Goal: Task Accomplishment & Management: Use online tool/utility

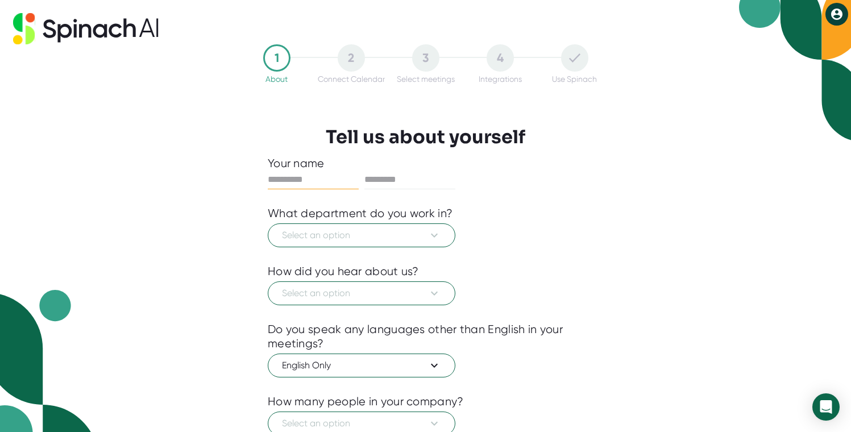
click at [343, 184] on input "text" at bounding box center [313, 179] width 91 height 18
click at [306, 181] on input "text" at bounding box center [313, 179] width 91 height 18
type input "*********"
type input "*******"
click at [343, 255] on div at bounding box center [425, 255] width 315 height 17
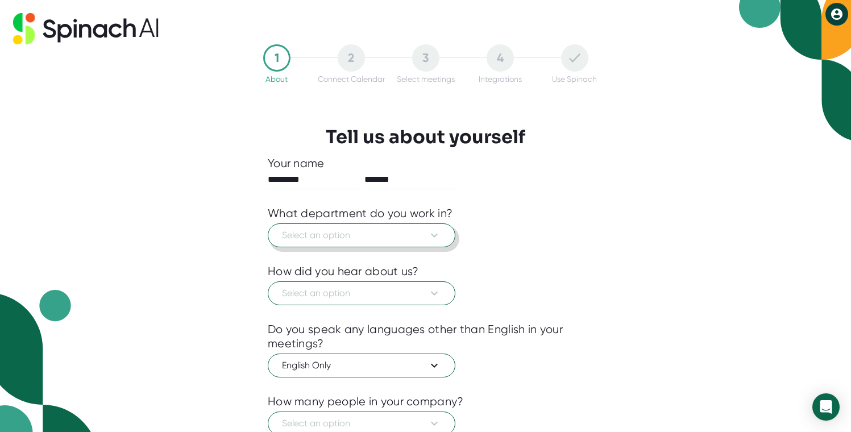
click at [346, 242] on span "Select an option" at bounding box center [361, 235] width 159 height 14
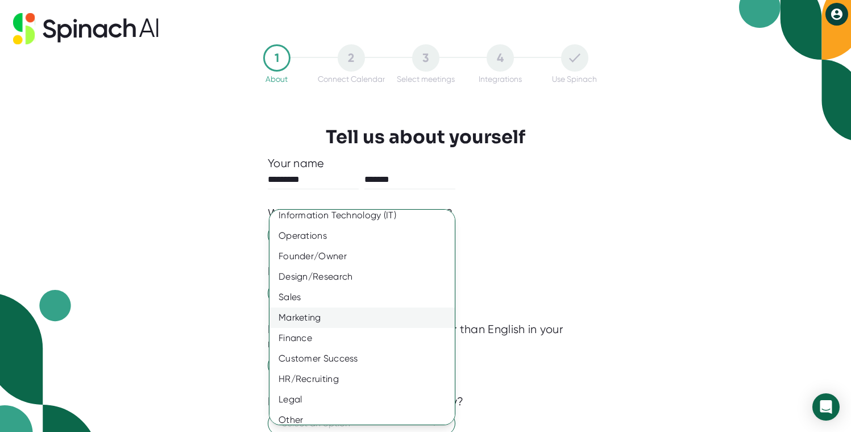
scroll to position [47, 0]
drag, startPoint x: 369, startPoint y: 395, endPoint x: 369, endPoint y: 381, distance: 13.7
click at [369, 370] on div "Customer Success" at bounding box center [361, 359] width 185 height 20
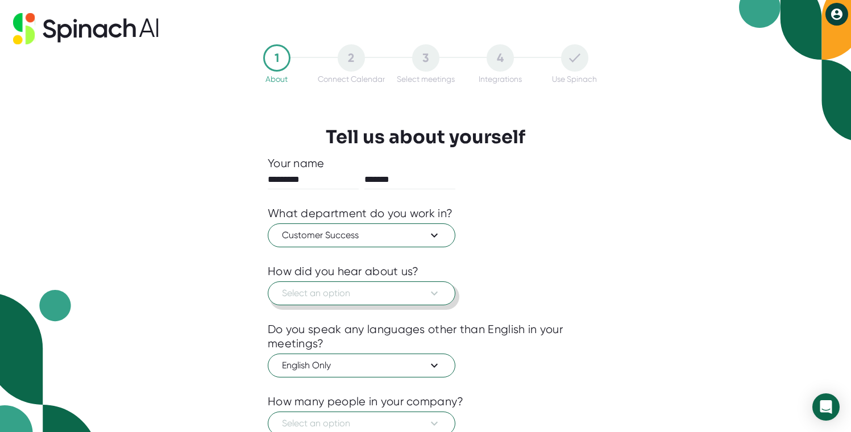
click at [347, 300] on span "Select an option" at bounding box center [361, 293] width 159 height 14
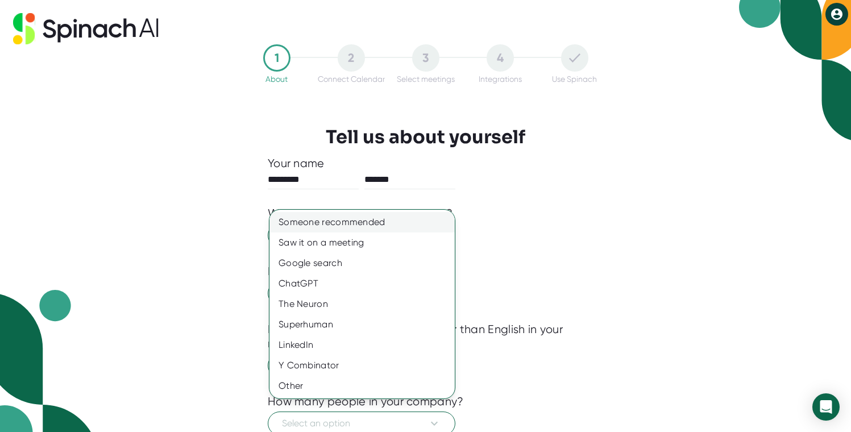
click at [323, 219] on div "Someone recommended" at bounding box center [361, 222] width 185 height 20
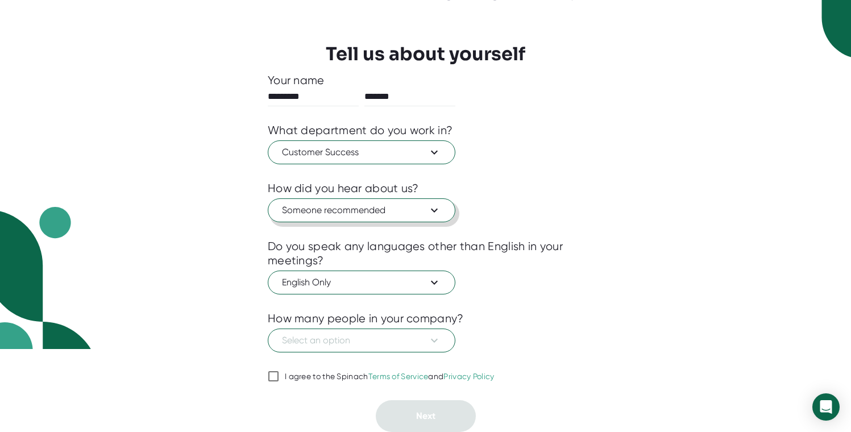
scroll to position [103, 0]
click at [346, 276] on span "English Only" at bounding box center [361, 283] width 159 height 14
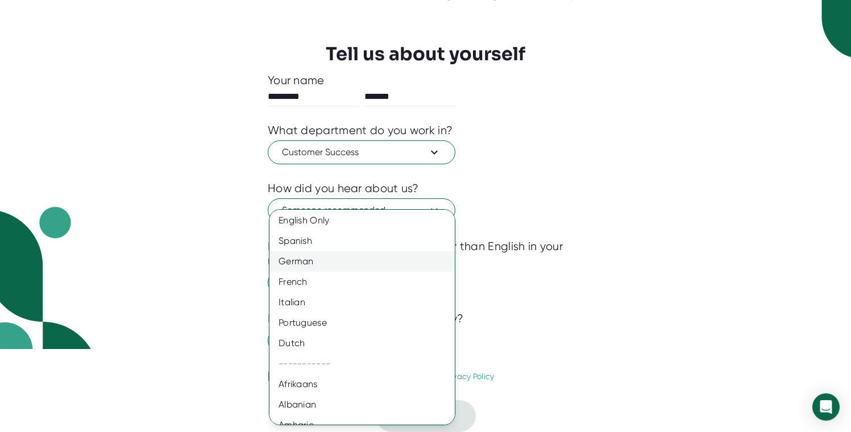
scroll to position [7, 0]
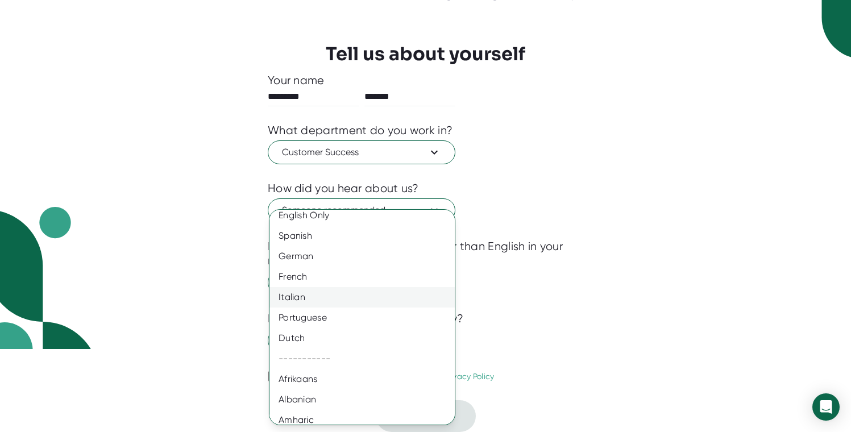
drag, startPoint x: 309, startPoint y: 238, endPoint x: 394, endPoint y: 302, distance: 106.6
click at [309, 237] on div "Spanish" at bounding box center [361, 236] width 185 height 20
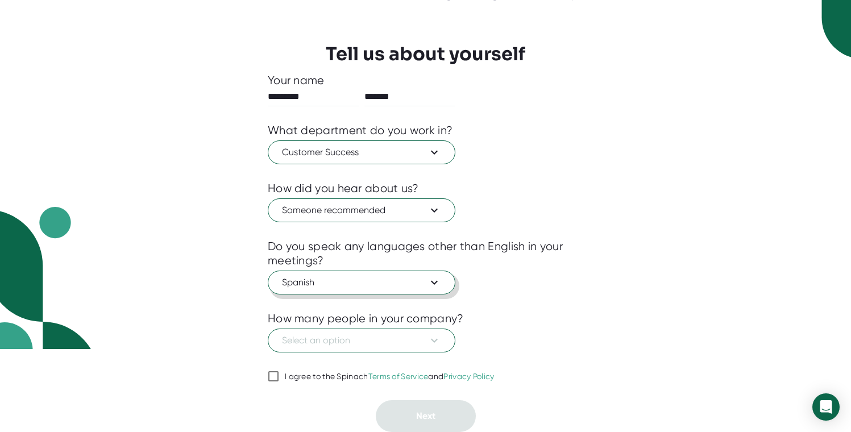
scroll to position [11, 0]
click at [327, 276] on span "Spanish" at bounding box center [361, 283] width 159 height 14
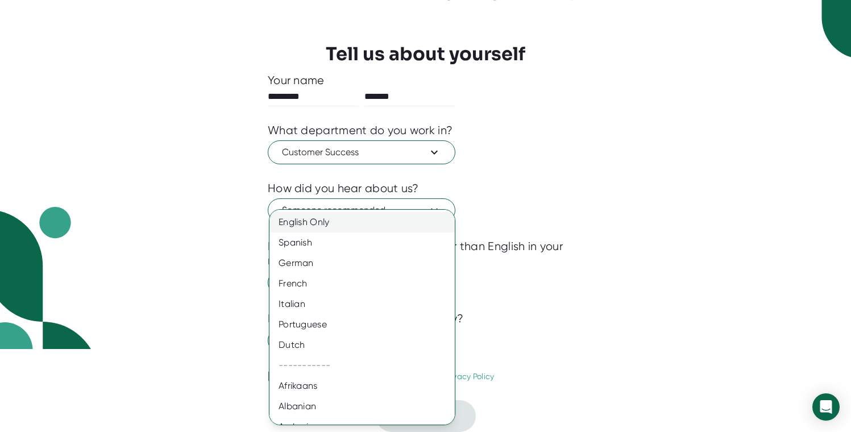
click at [317, 223] on div "English Only" at bounding box center [361, 222] width 185 height 20
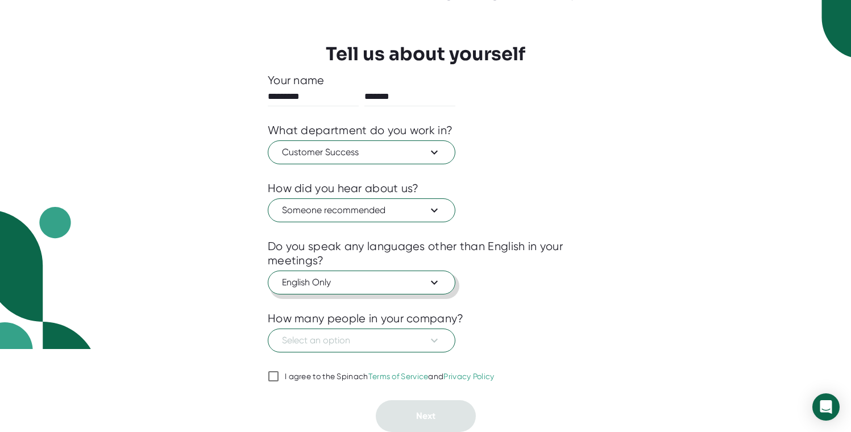
click at [375, 286] on button "English Only" at bounding box center [362, 282] width 188 height 24
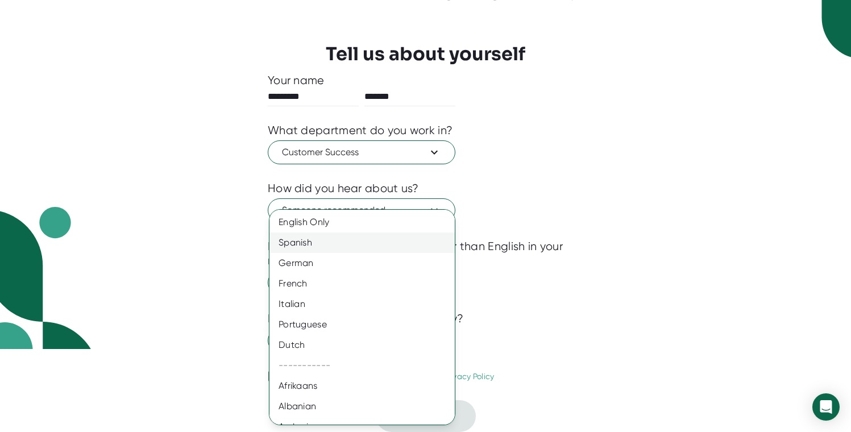
click at [321, 245] on div "Spanish" at bounding box center [361, 242] width 185 height 20
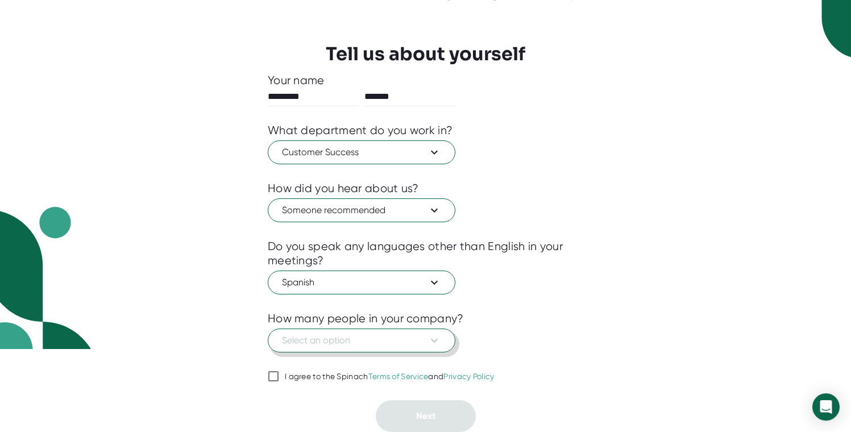
click at [384, 344] on button "Select an option" at bounding box center [362, 340] width 188 height 24
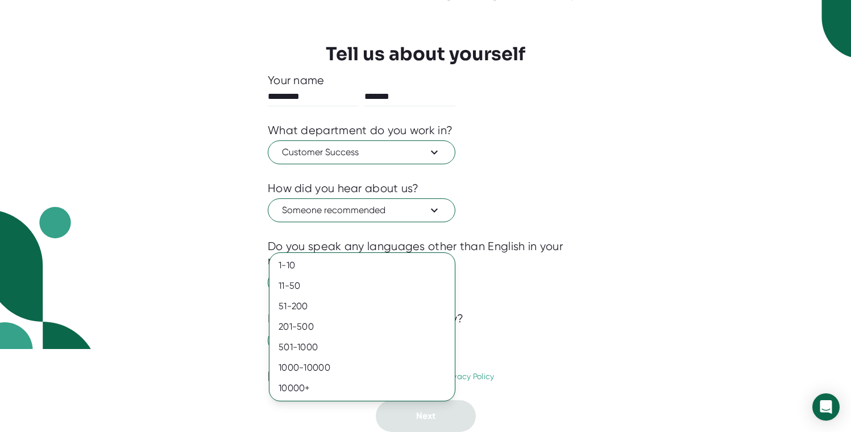
click at [515, 323] on div at bounding box center [425, 216] width 851 height 432
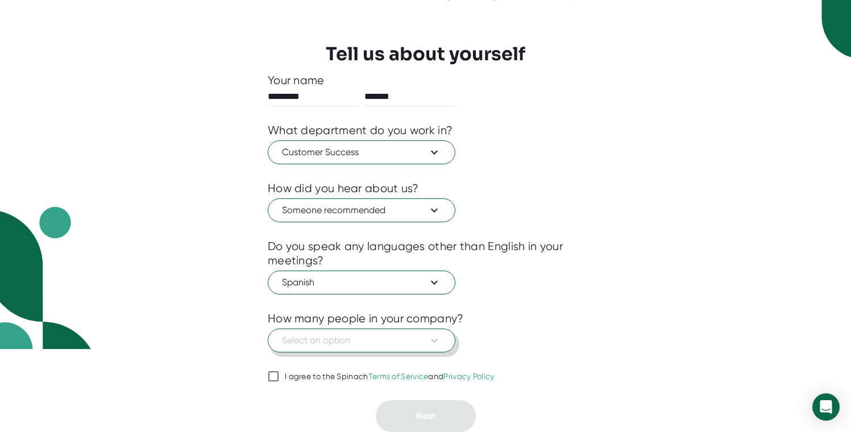
click at [403, 326] on div "Select an option" at bounding box center [425, 339] width 315 height 27
click at [413, 336] on span "Select an option" at bounding box center [361, 341] width 159 height 14
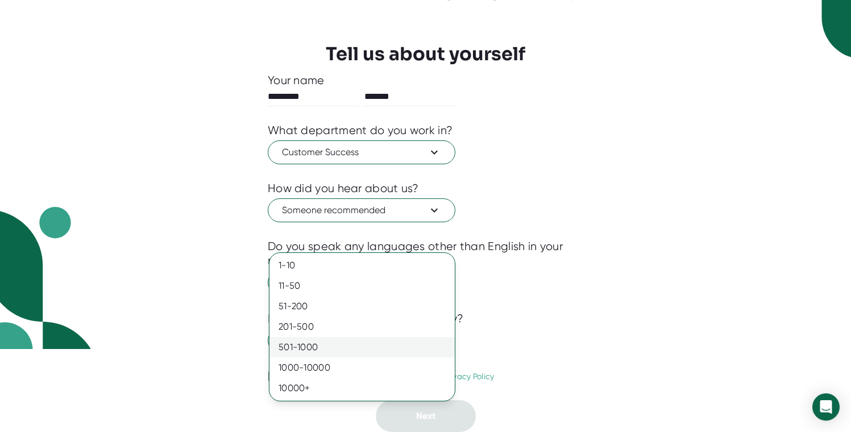
click at [347, 357] on div "501-1000" at bounding box center [361, 347] width 185 height 20
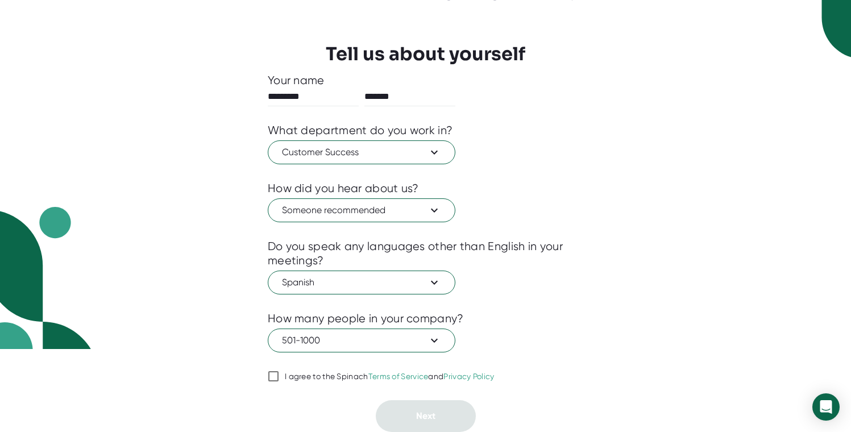
click at [305, 369] on label "I agree to the Spinach Terms of Service and Privacy Policy" at bounding box center [381, 376] width 227 height 14
click at [279, 369] on input "I agree to the Spinach Terms of Service and Privacy Policy" at bounding box center [273, 376] width 11 height 14
checkbox input "true"
click at [426, 411] on span "Next" at bounding box center [425, 415] width 19 height 11
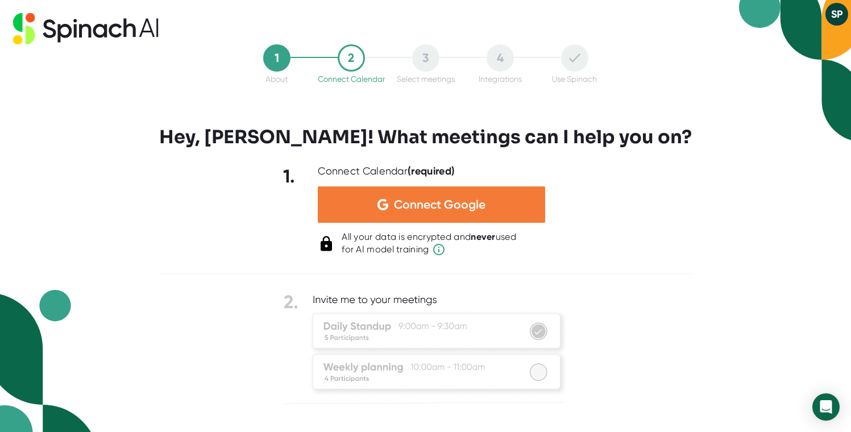
click at [361, 199] on div "Connect Google" at bounding box center [431, 204] width 227 height 36
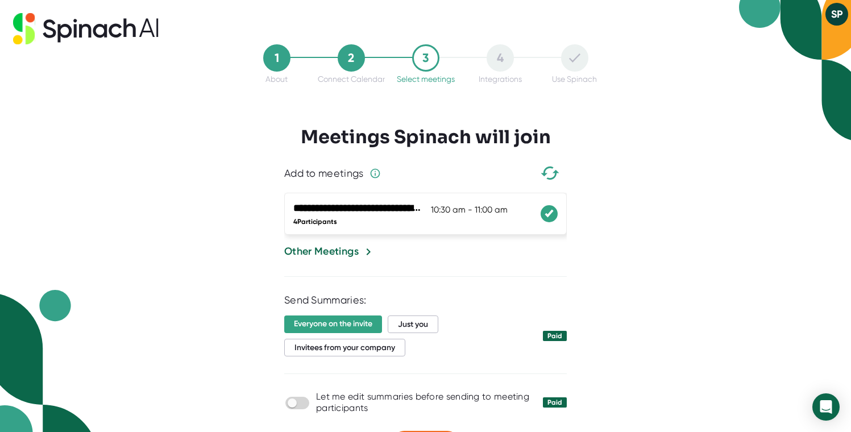
scroll to position [45, 0]
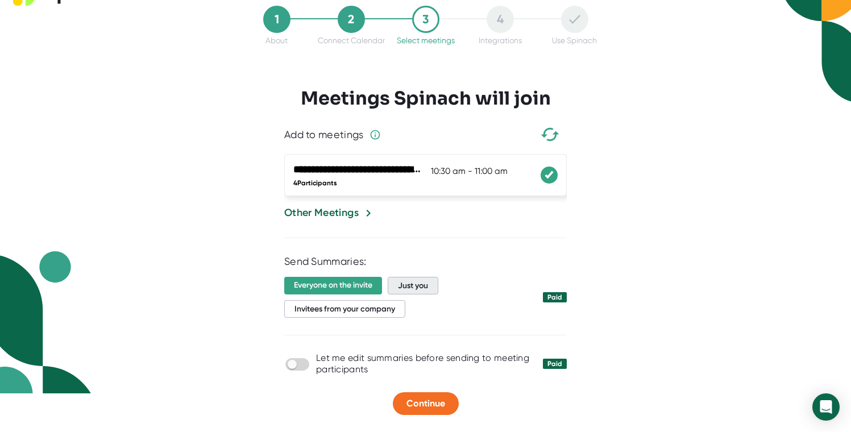
click at [419, 288] on span "Just you" at bounding box center [413, 286] width 51 height 18
click at [369, 213] on icon at bounding box center [368, 213] width 14 height 14
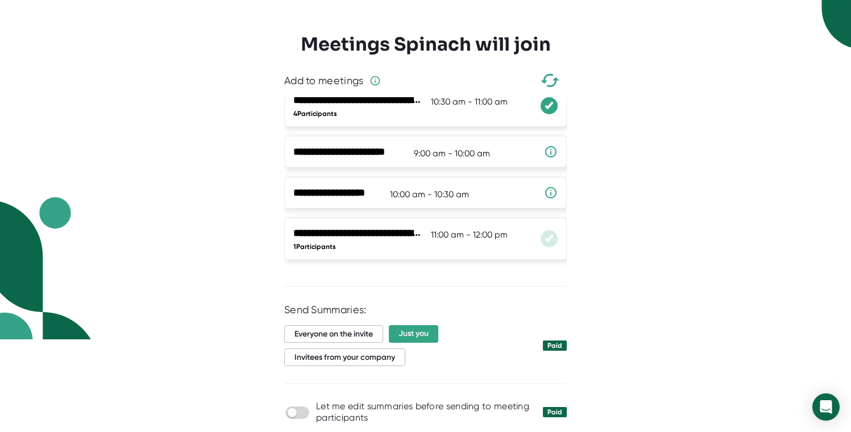
scroll to position [110, 0]
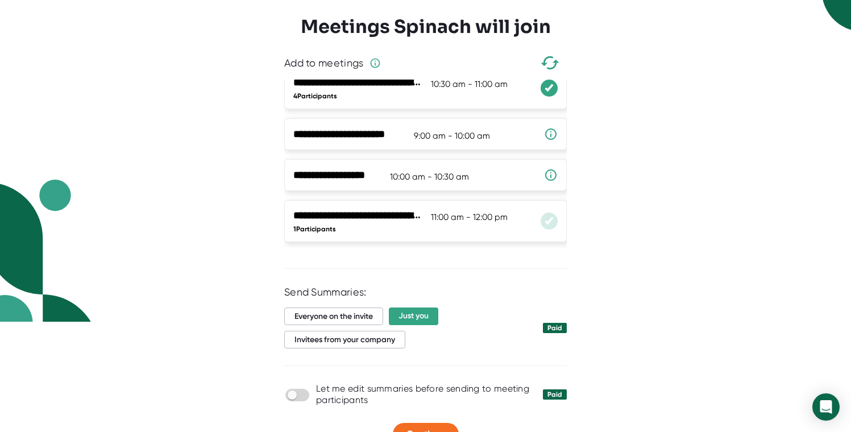
click at [454, 222] on span "11:00 am - 12:00 pm" at bounding box center [469, 217] width 77 height 10
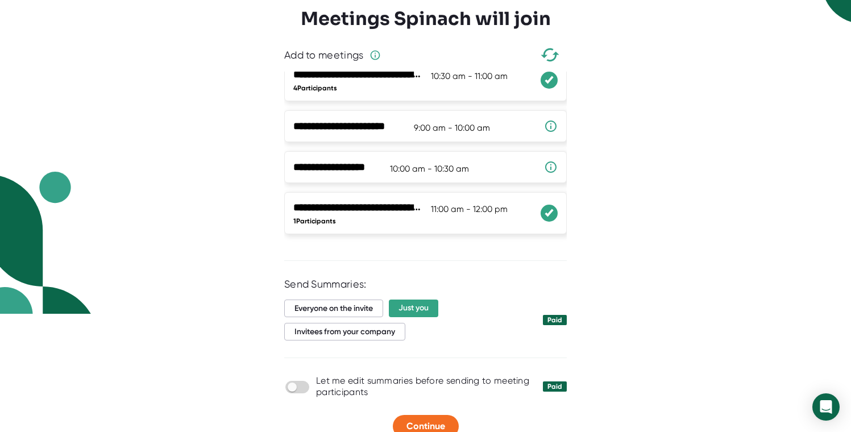
scroll to position [123, 0]
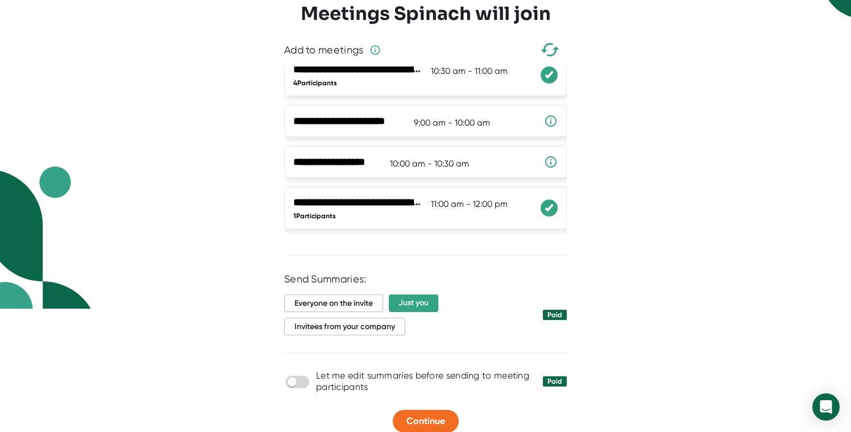
click at [551, 210] on icon at bounding box center [549, 208] width 7 height 6
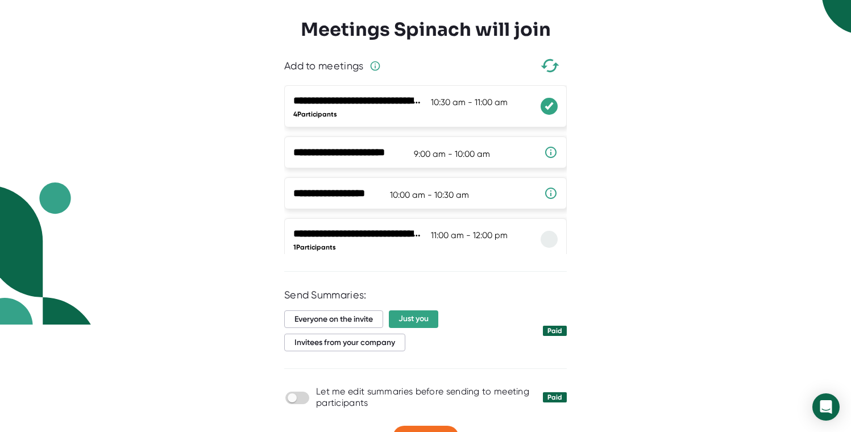
scroll to position [145, 0]
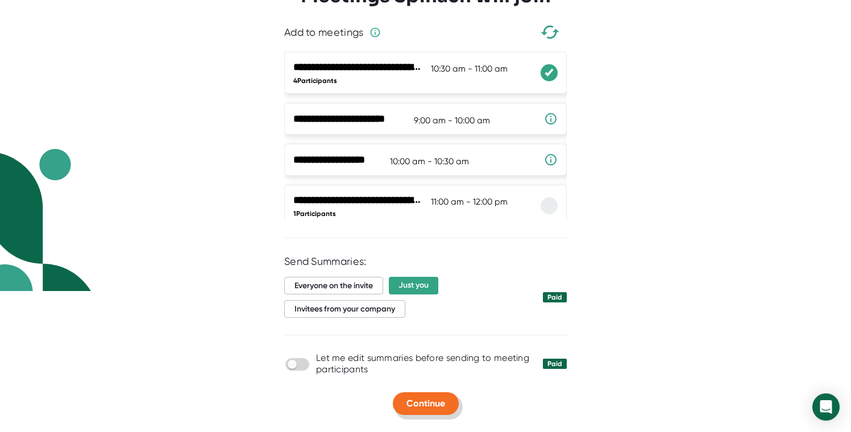
click at [414, 405] on span "Continue" at bounding box center [425, 403] width 39 height 11
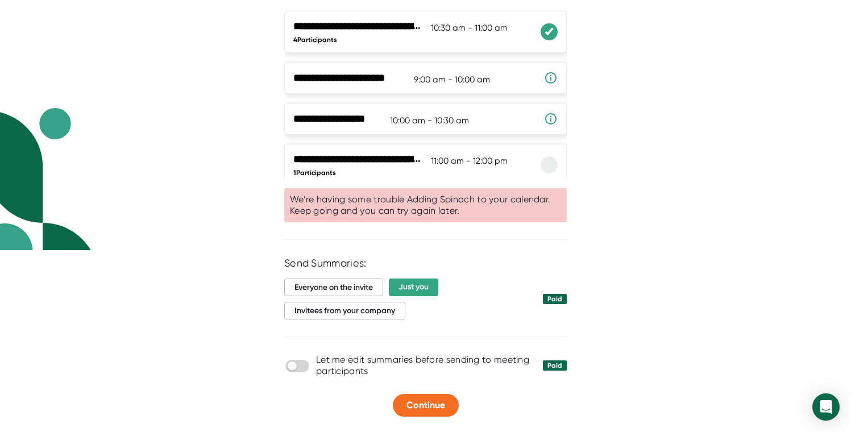
scroll to position [188, 0]
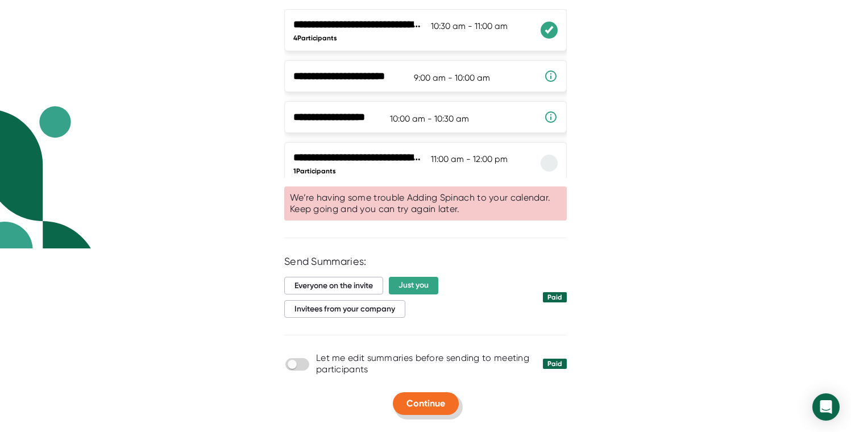
click at [440, 392] on div at bounding box center [425, 383] width 282 height 17
click at [438, 403] on span "Continue" at bounding box center [425, 403] width 39 height 11
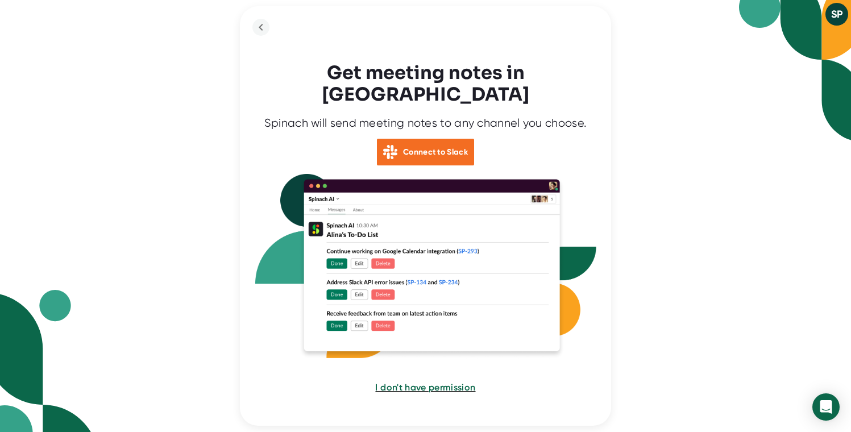
scroll to position [0, 0]
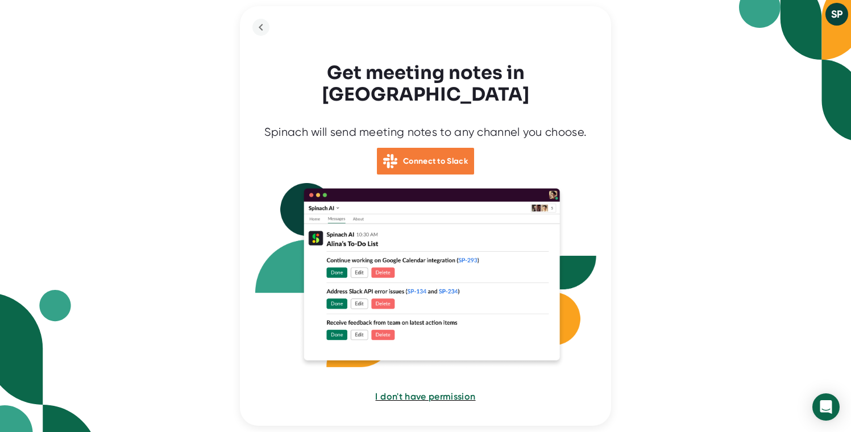
click at [439, 148] on div "Connect to Slack" at bounding box center [425, 161] width 97 height 27
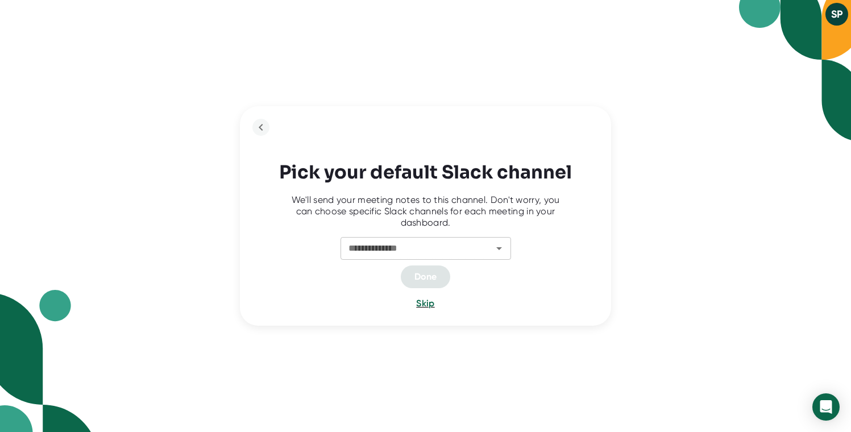
click at [507, 260] on div "**********" at bounding box center [425, 248] width 170 height 23
click at [509, 252] on div "**********" at bounding box center [425, 248] width 170 height 23
click at [500, 252] on icon "Open" at bounding box center [499, 249] width 14 height 14
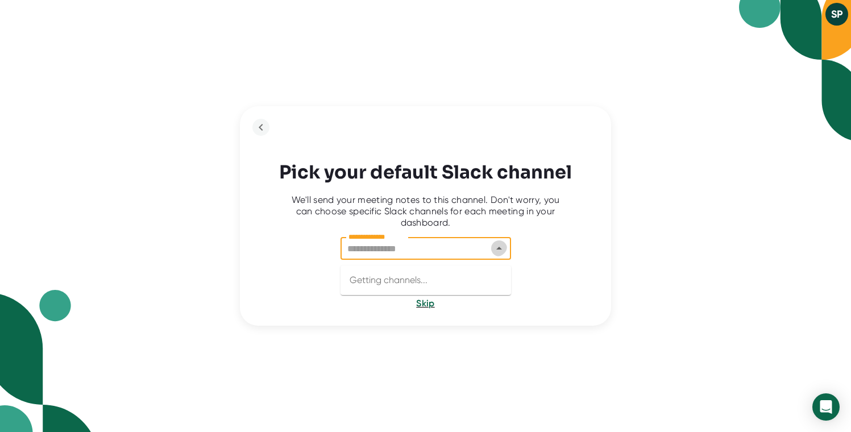
click at [500, 252] on icon "Close" at bounding box center [499, 249] width 14 height 14
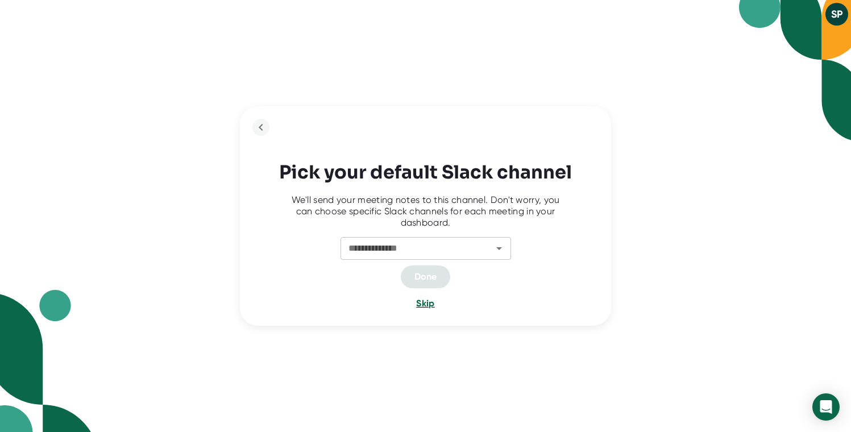
click at [428, 304] on span "Skip" at bounding box center [425, 303] width 18 height 11
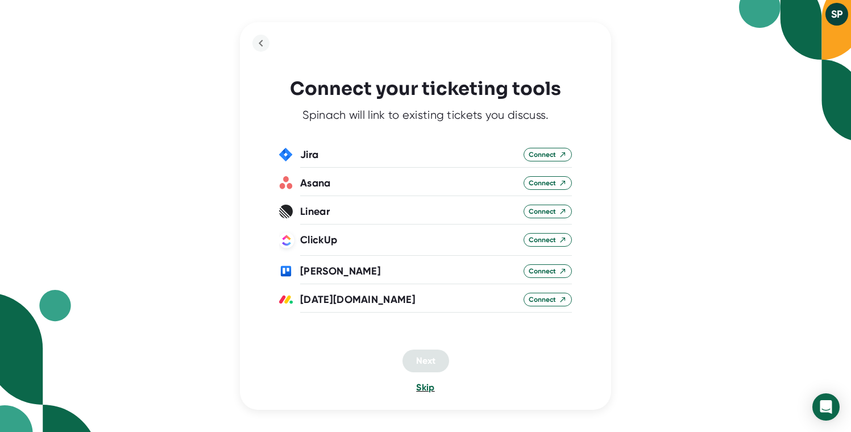
click at [430, 388] on span "Skip" at bounding box center [425, 387] width 18 height 11
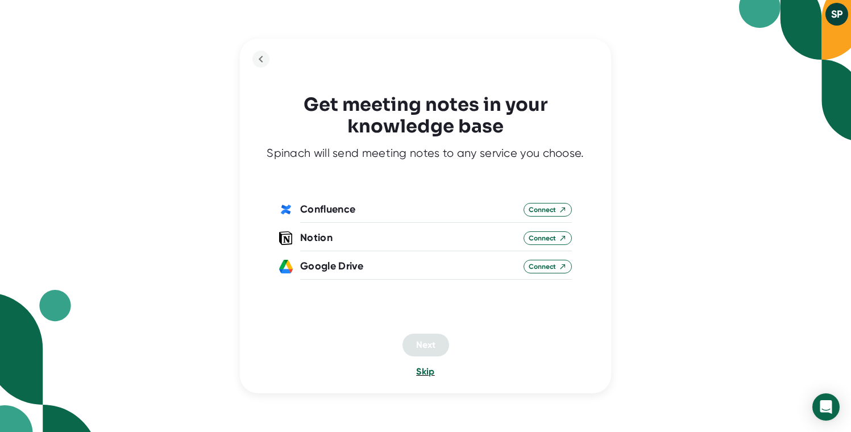
click at [426, 373] on span "Skip" at bounding box center [425, 371] width 18 height 11
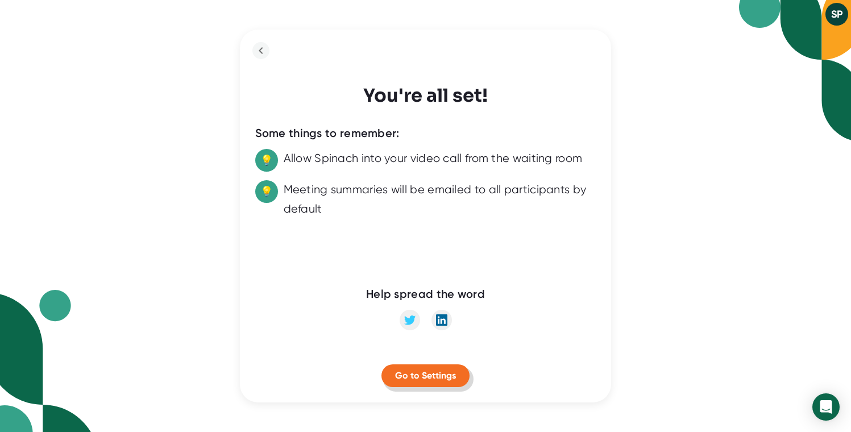
click at [457, 385] on button "Go to Settings" at bounding box center [425, 375] width 88 height 23
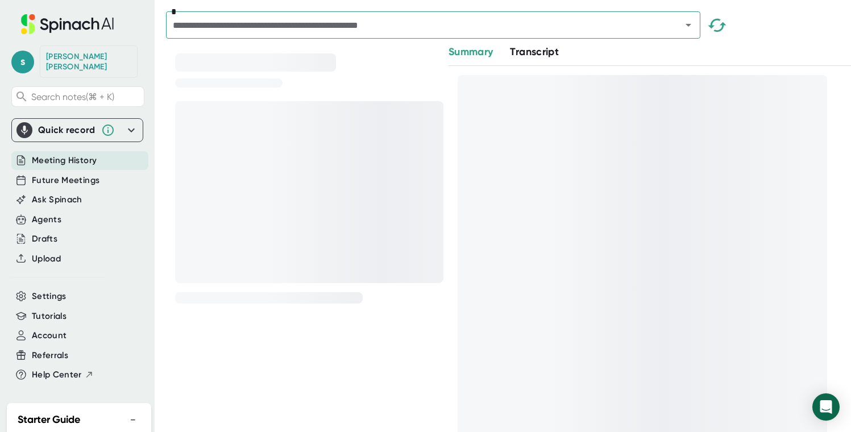
scroll to position [1, 0]
